Goal: Communication & Community: Answer question/provide support

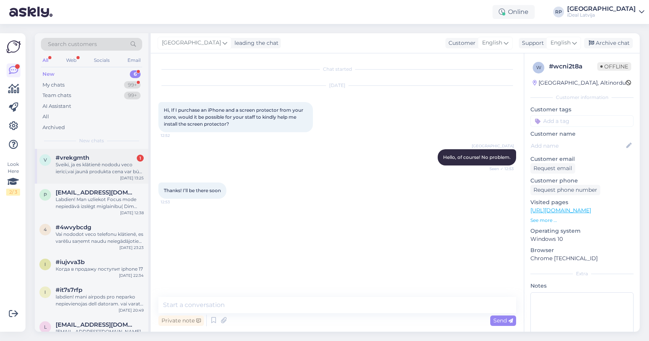
click at [102, 167] on div "Sveiki, ja es klātienē nododu veco ierīci,vai jaunā produkta cena var būt mazāk…" at bounding box center [100, 168] width 88 height 14
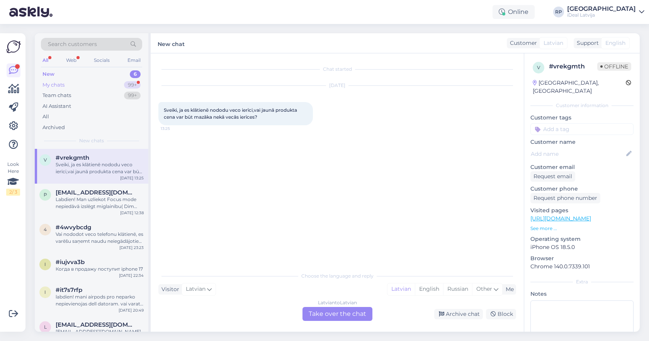
click at [111, 86] on div "My chats 99+" at bounding box center [91, 85] width 101 height 11
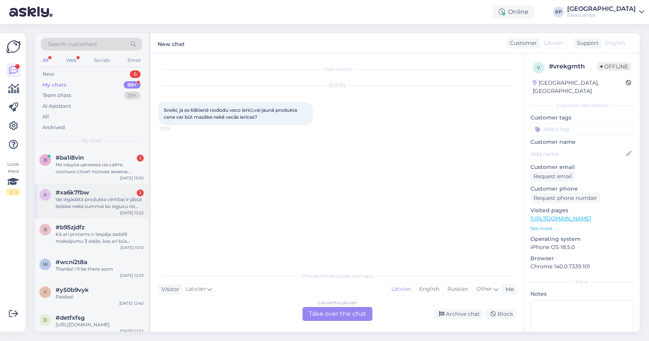
click at [90, 202] on div "Vai iegādātā produkta vērtībai ir jābūt lielākai nekā summai ko ieguvu no vecās…" at bounding box center [100, 203] width 88 height 14
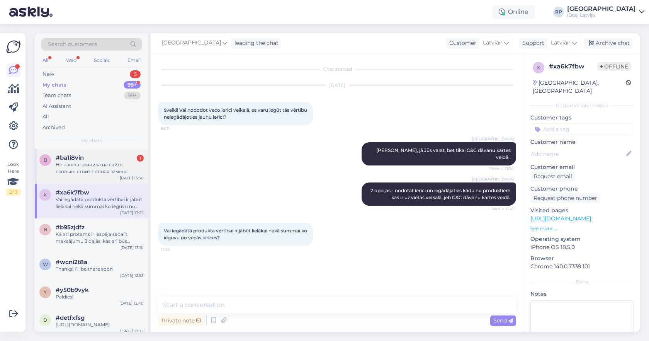
click at [85, 167] on div "Не нашла ценника на сайте, сколько стоит полная замена устройства Apple watch s…" at bounding box center [100, 168] width 88 height 14
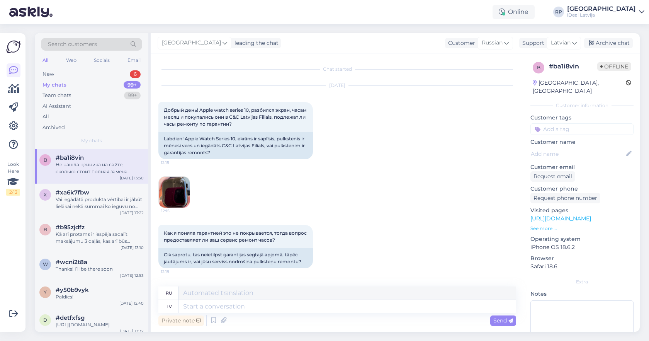
scroll to position [153, 0]
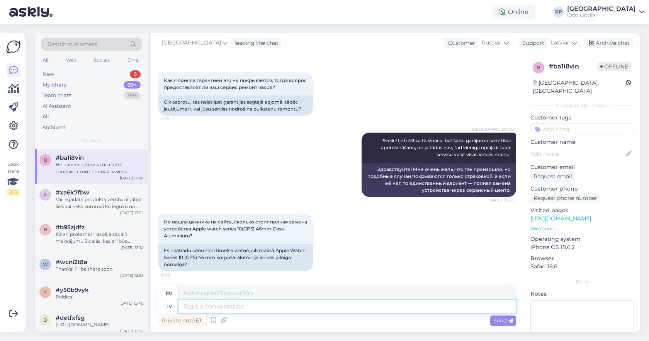
click at [234, 309] on textarea at bounding box center [348, 306] width 338 height 13
type textarea "Ieteikt"
type textarea "Рекомендовать"
type textarea "Ieteiktu sa"
type textarea "Я бы рекомендовал"
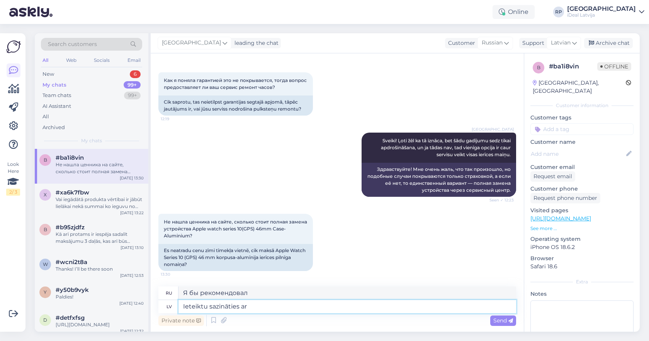
type textarea "Ieteiktu sazināties ar"
type textarea "Я бы рекомендовал связаться"
type textarea "Ieteiktu sazināties ar servisu par"
type textarea "Я бы рекомендовал обратиться в сервис."
type textarea "Ieteiktu sazināties ar servisu par kon"
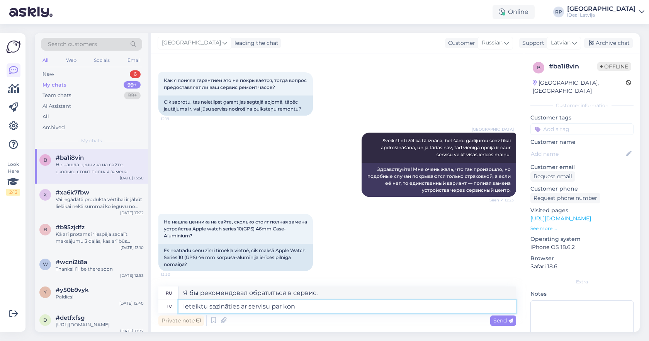
type textarea "Я бы рекомендовал обратиться в службу по поводу"
type textarea "Ieteiktu sazināties ar servisu par konkretām izma"
type textarea "Я бы рекомендовал обратиться в службу поддержки за подробностями."
type textarea "Ieteiktu sazināties ar servisu par konkretām izmaksām"
type textarea "Я бы рекомендовал вам связаться со службой для уточнения стоимости."
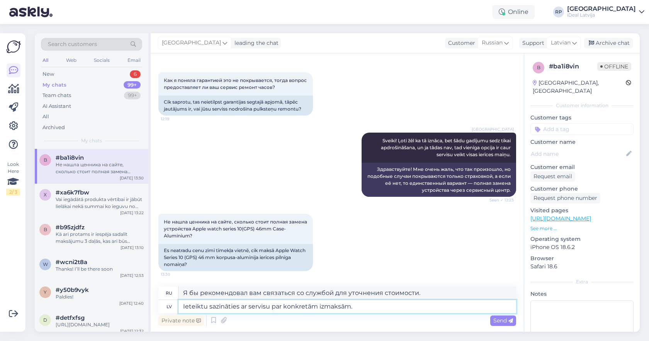
type textarea "Ieteiktu sazināties ar servisu par konkretām izmaksām."
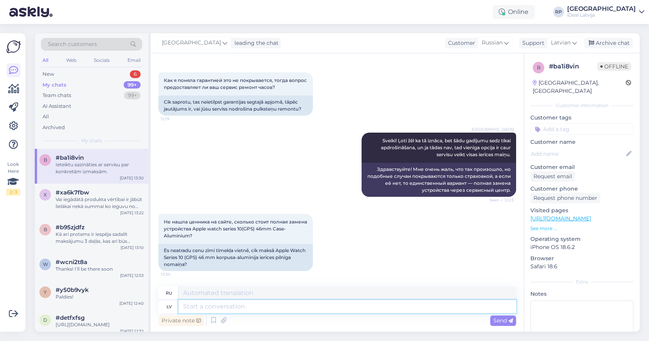
scroll to position [206, 0]
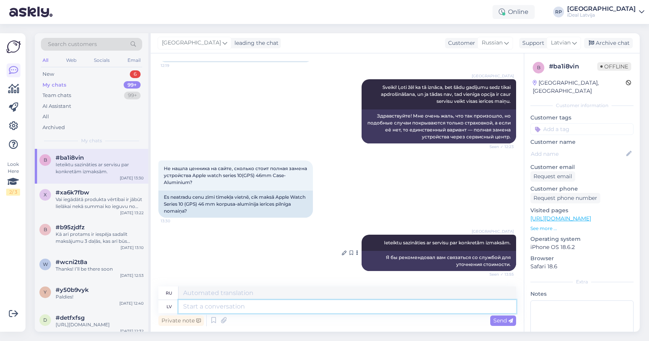
paste textarea "[PHONE_NUMBER]"
type textarea "[PHONE_NUMBER]"
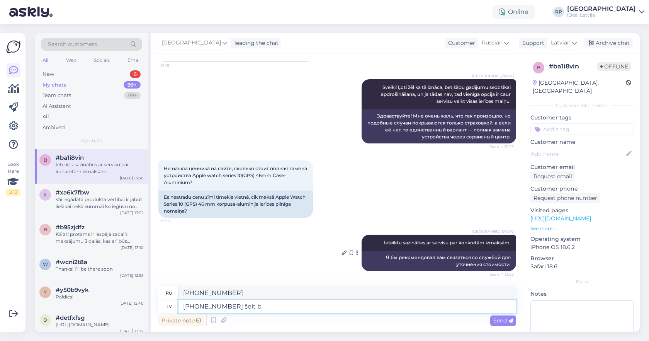
type textarea "[PHONE_NUMBER] šeit b'"
type textarea "[PHONE_NUMBER] здесь"
type textarea "[PHONE_NUMBER] šeit būs serv"
type textarea "[PHONE_NUMBER] будет здесь"
type textarea "[PHONE_NUMBER] šeit būs servisa"
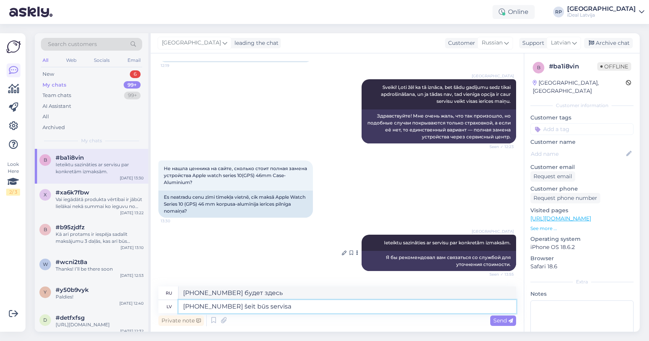
type textarea "[PHONE_NUMBER] обслуживание будет здесь"
type textarea "[PHONE_NUMBER] šeit būs servisa numurs"
type textarea "[PHONE_NUMBER] здесь будет номер сервиса"
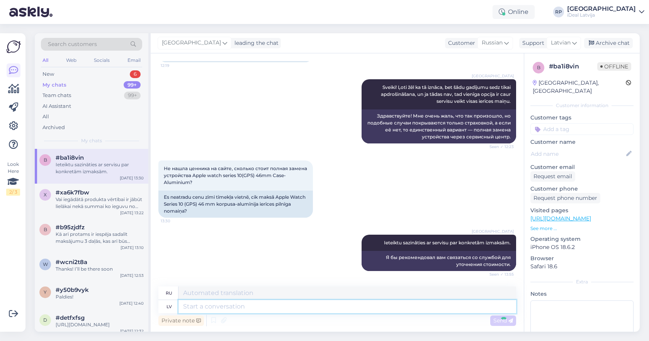
scroll to position [252, 0]
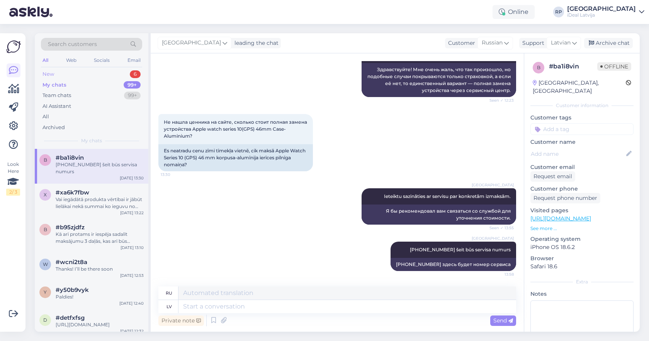
click at [113, 76] on div "New 6" at bounding box center [91, 74] width 101 height 11
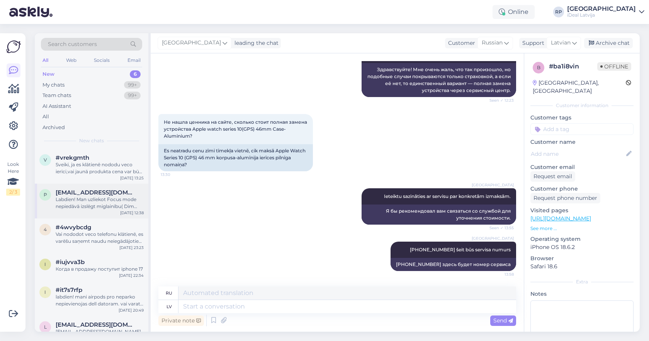
click at [94, 202] on div "Labdien! Man uzliekot Focus mode nepiedāvā izslēgt miglainību( Dim lock blur) m…" at bounding box center [100, 203] width 88 height 14
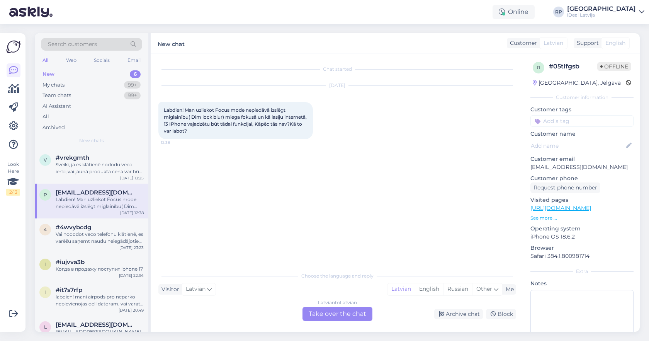
scroll to position [0, 0]
click at [121, 156] on div "#vrekgmth" at bounding box center [100, 157] width 88 height 7
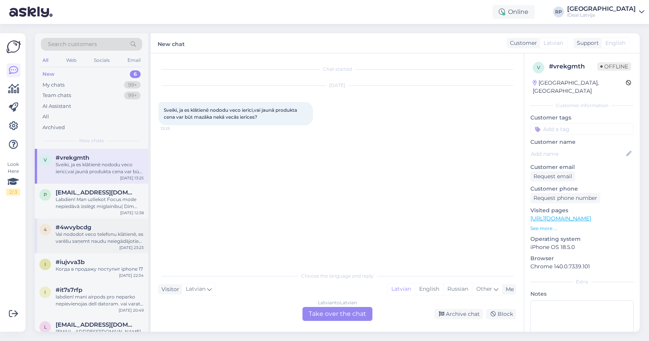
click at [122, 241] on div "Vai nododot veco telefonu klātienē, es varēšu saņemt naudu neiegādājoties jaunu…" at bounding box center [100, 238] width 88 height 14
click at [128, 181] on div "v #vrekgmth Sveiki, ja es klātienē nododu veco ierīci,vai jaunā produkta cena v…" at bounding box center [92, 166] width 114 height 35
click at [130, 87] on div "99+" at bounding box center [132, 85] width 17 height 8
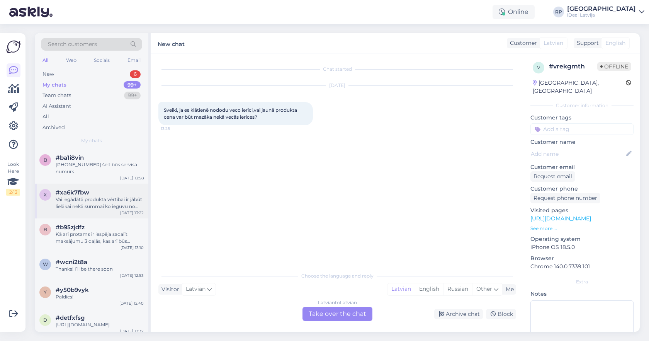
click at [124, 203] on div "Vai iegādātā produkta vērtībai ir jābūt lielākai nekā summai ko ieguvu no vecās…" at bounding box center [100, 203] width 88 height 14
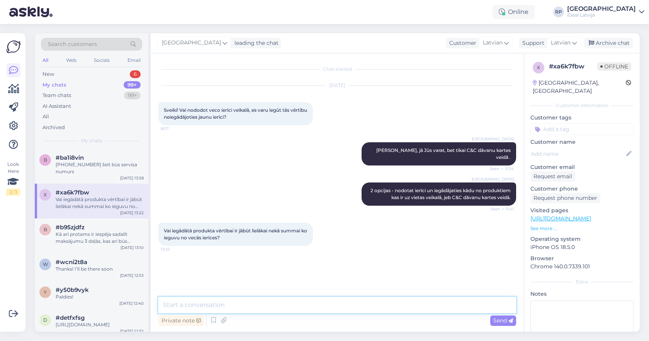
click at [223, 302] on textarea at bounding box center [338, 305] width 358 height 16
click at [116, 75] on div "New 6" at bounding box center [91, 74] width 101 height 11
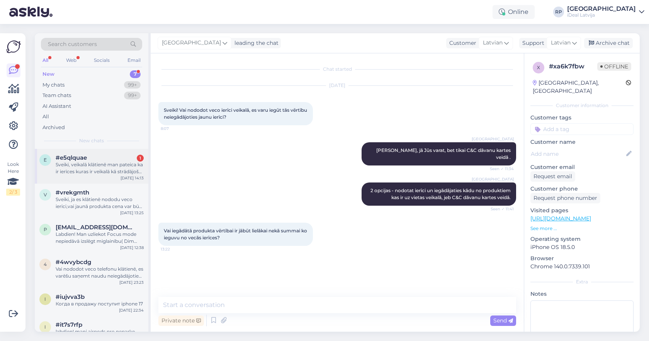
click at [97, 165] on div "Sveiki, veikalā klātienē man pateica ka ir ierīces kuras ir veikalā kā strādājo…" at bounding box center [100, 168] width 88 height 14
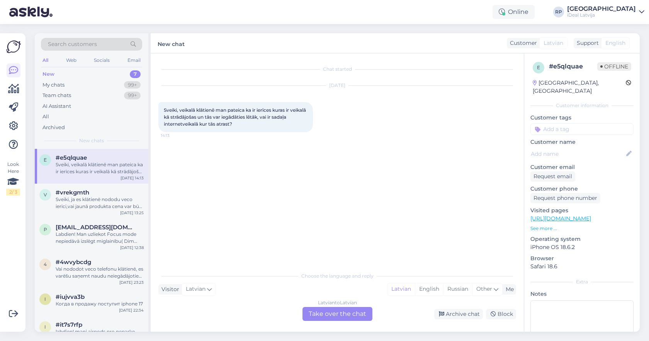
click at [350, 320] on div "Latvian to Latvian Take over the chat" at bounding box center [338, 314] width 70 height 14
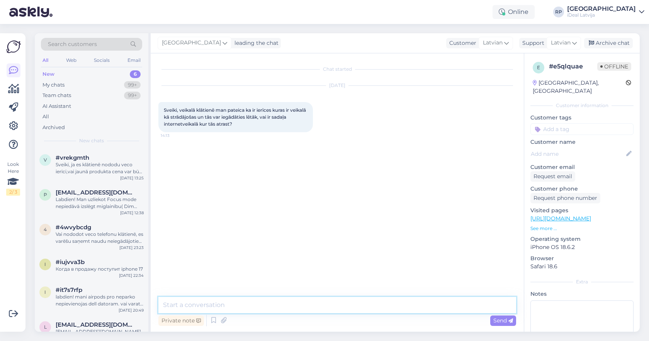
click at [351, 308] on textarea at bounding box center [338, 305] width 358 height 16
paste textarea "[URL][DOMAIN_NAME]"
type textarea "Sveiki! [URL][DOMAIN_NAME]"
click at [321, 1] on div "Online RP [GEOGRAPHIC_DATA] iDeal [GEOGRAPHIC_DATA]" at bounding box center [324, 12] width 649 height 24
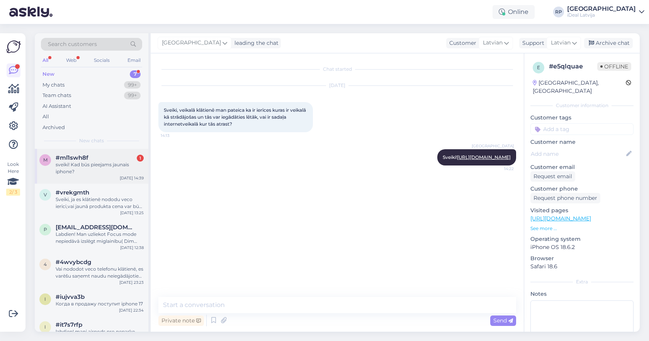
click at [73, 168] on div "sveiki! Kad būs pieejams jaunais iphone?" at bounding box center [100, 168] width 88 height 14
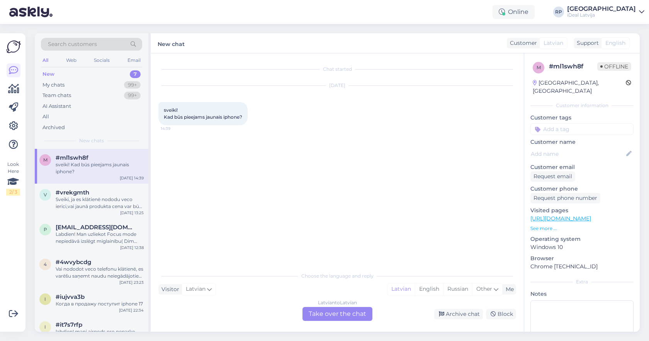
click at [251, 188] on div "Chat started [DATE] sveiki! Kad būs pieejams jaunais iphone? 14:39" at bounding box center [341, 161] width 365 height 200
click at [82, 193] on span "#vrekgmth" at bounding box center [73, 192] width 34 height 7
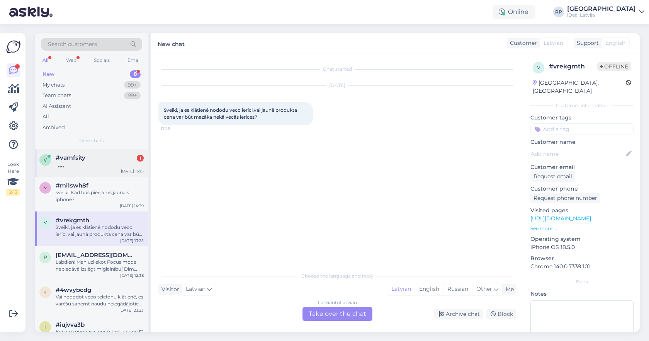
click at [121, 164] on div at bounding box center [100, 164] width 88 height 7
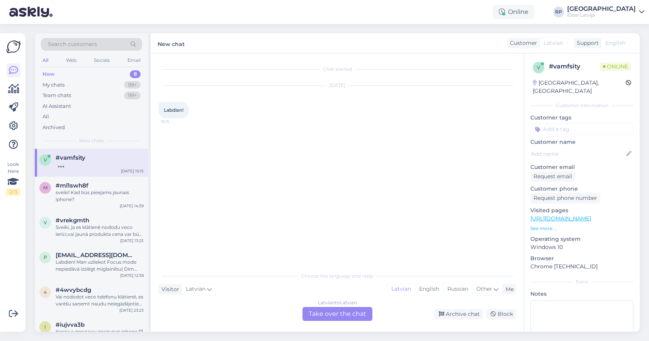
click at [551, 225] on p "See more ..." at bounding box center [582, 228] width 103 height 7
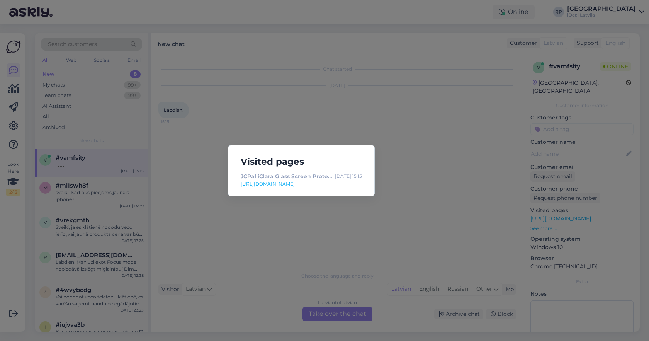
click at [354, 186] on link "[URL][DOMAIN_NAME]" at bounding box center [301, 184] width 121 height 7
click at [412, 150] on div "Visited pages JCPal iClara Glass Screen Protector for iPad Air 13 [DATE] 15:15 …" at bounding box center [324, 170] width 649 height 341
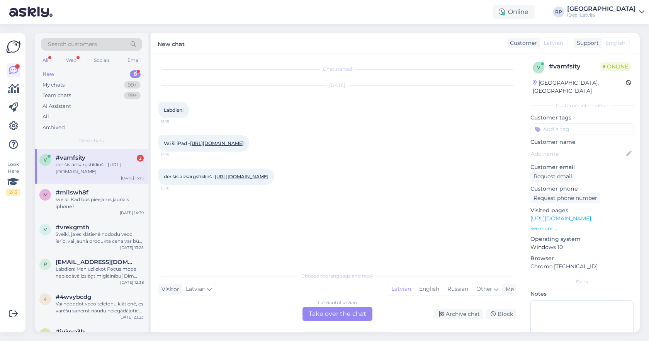
click at [325, 311] on div "Latvian to Latvian Take over the chat" at bounding box center [338, 314] width 70 height 14
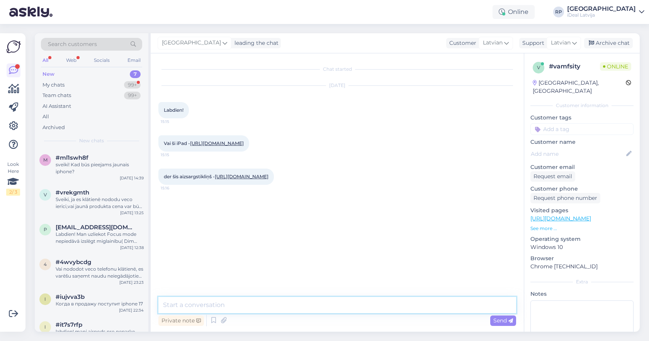
click at [316, 307] on textarea at bounding box center [338, 305] width 358 height 16
type textarea "Sveiki, kādam iPad?"
type textarea "A"
type textarea "Atvainojos, nepamanīju ka dažādi linki"
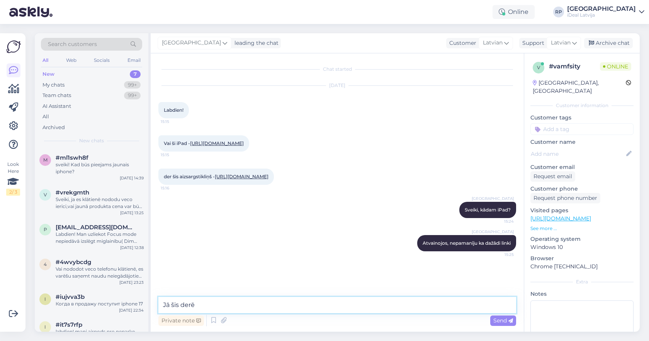
type textarea "Jā šis derēs"
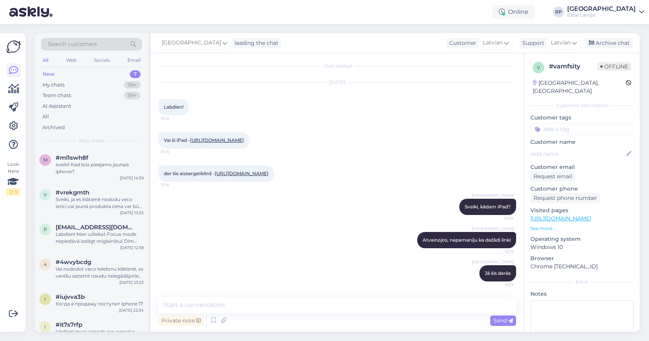
click at [70, 74] on div "New 7" at bounding box center [91, 74] width 101 height 11
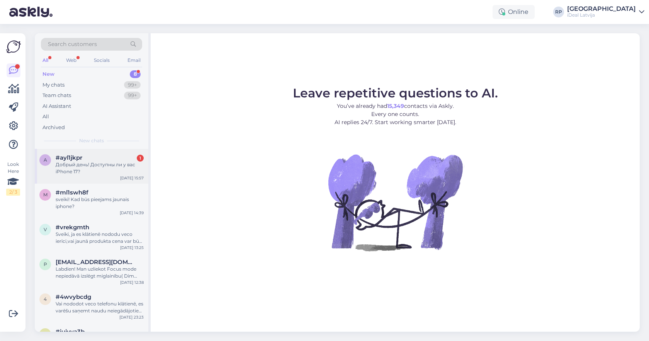
click at [108, 164] on div "Добрый день! Доступны ли у вас iPhone 17?" at bounding box center [100, 168] width 88 height 14
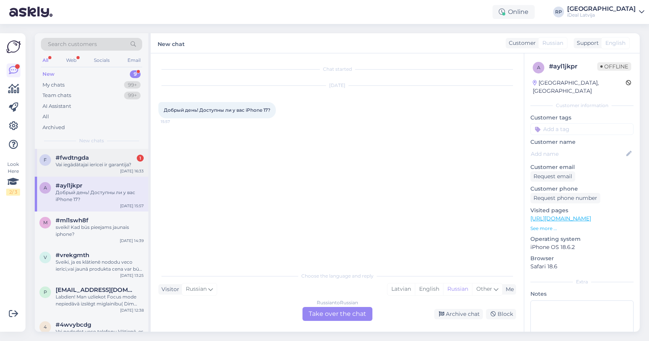
click at [129, 169] on div "Sep 9 16:33" at bounding box center [132, 171] width 24 height 6
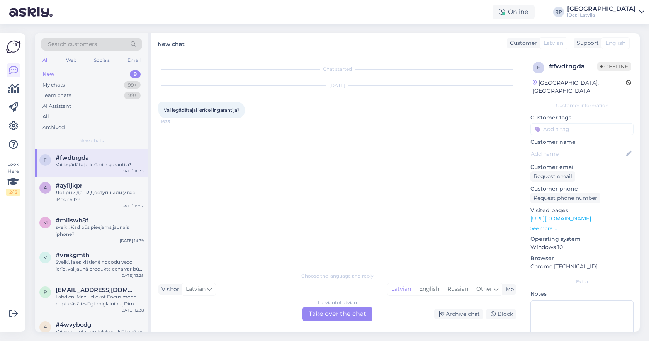
click at [362, 313] on div "Latvian to Latvian Take over the chat" at bounding box center [338, 314] width 70 height 14
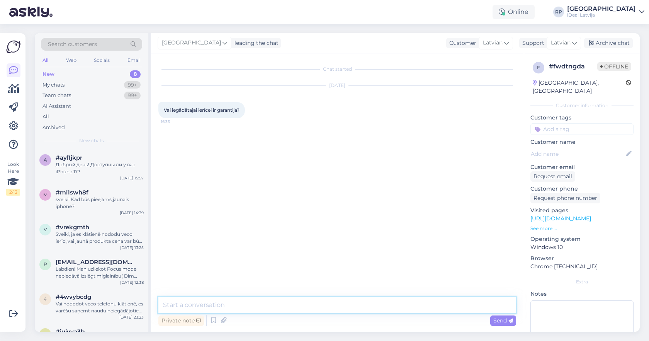
click at [344, 304] on textarea at bounding box center [338, 305] width 358 height 16
type textarea "Jā protams !"
type textarea "Sveiki, jā protams!"
